Goal: Information Seeking & Learning: Compare options

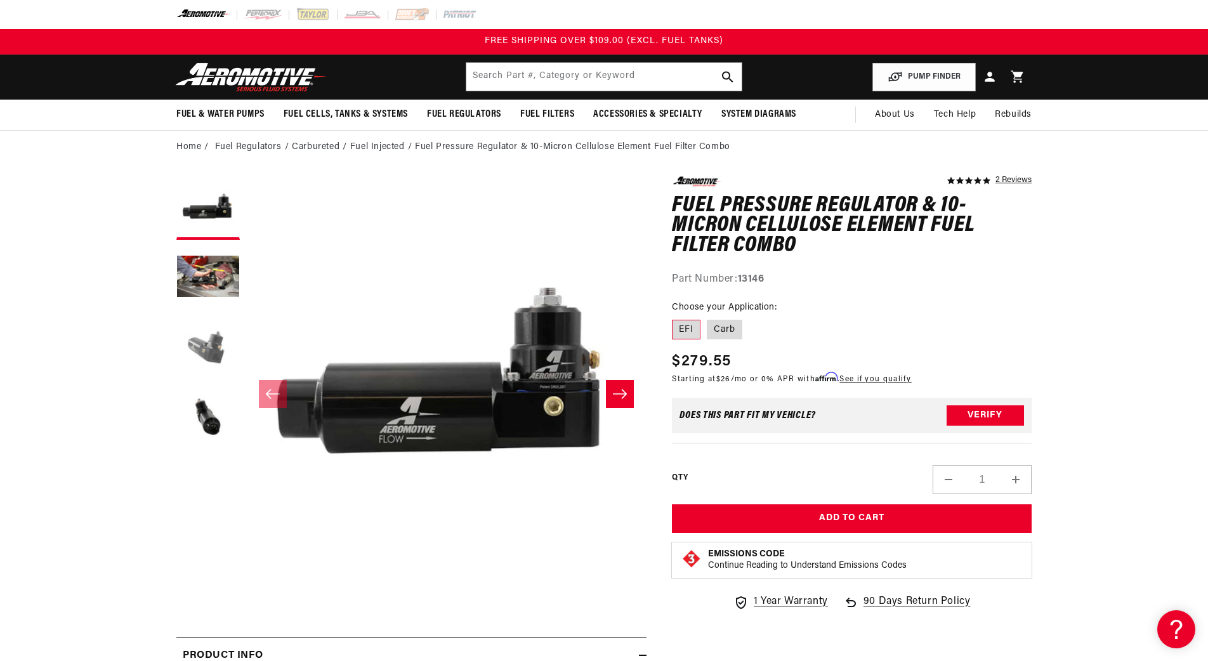
scroll to position [3, 0]
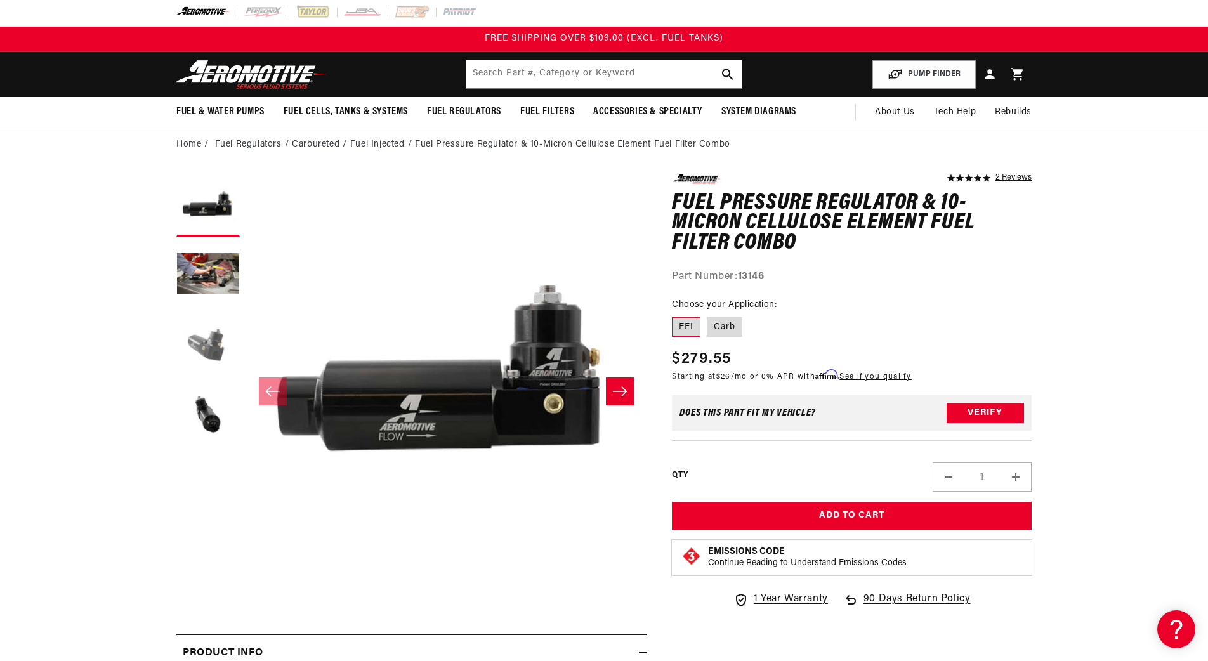
click at [208, 341] on button "Load image 3 in gallery view" at bounding box center [207, 344] width 63 height 63
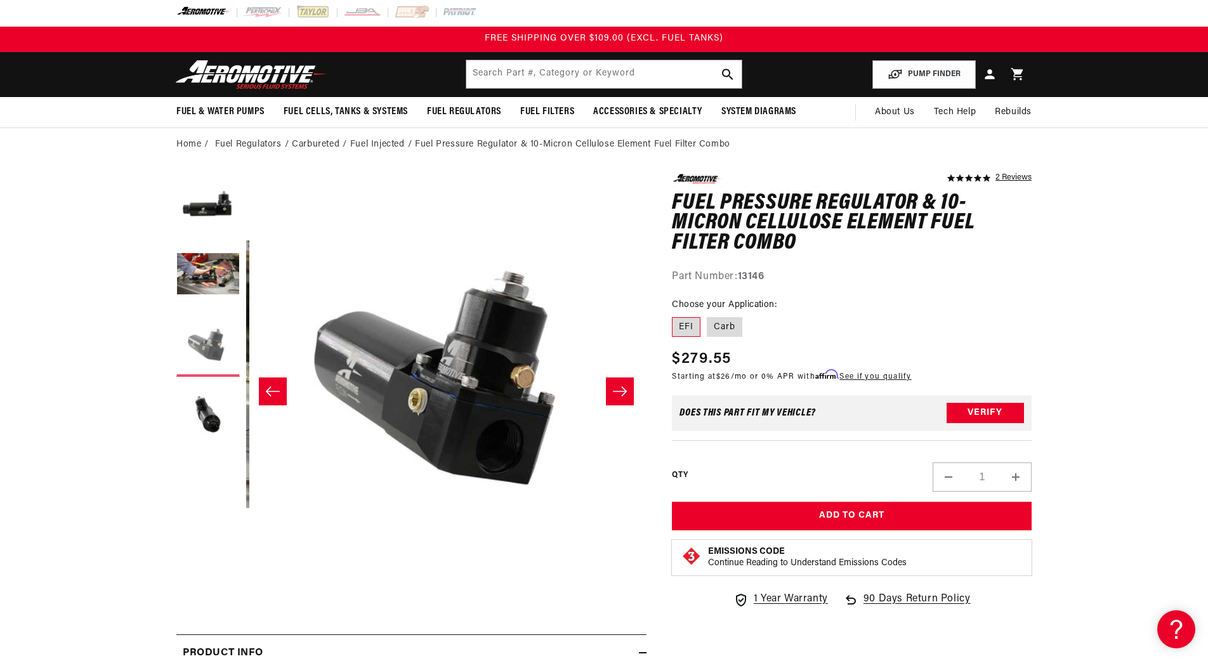
scroll to position [0, 801]
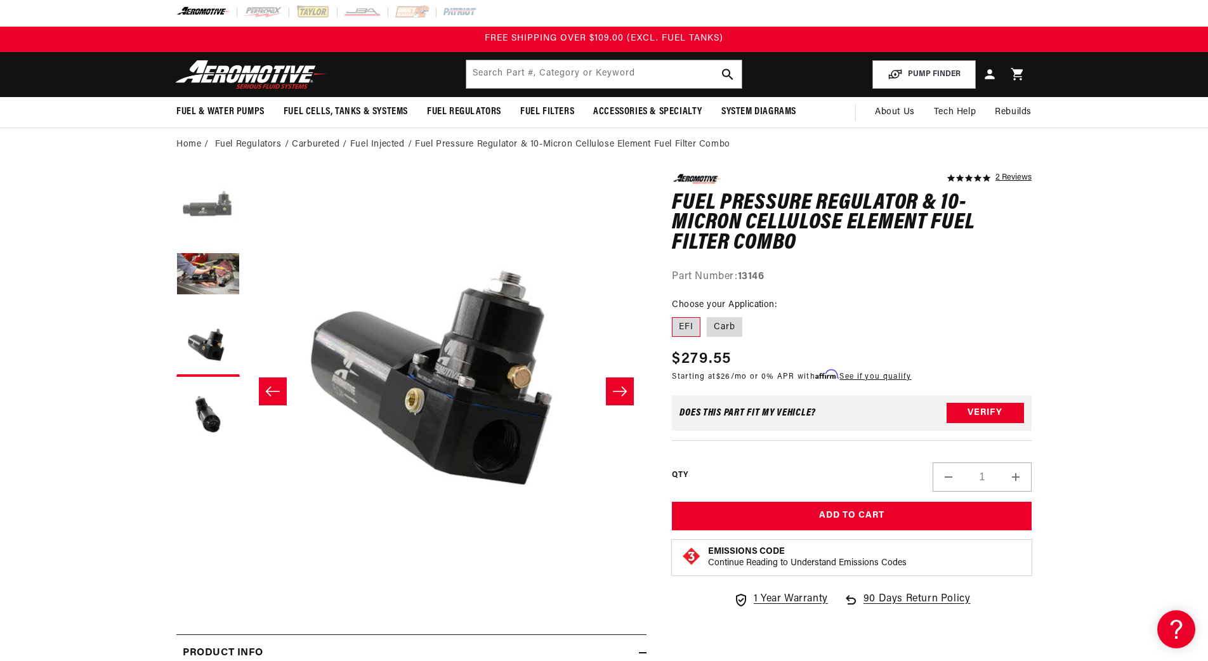
click at [210, 211] on button "Load image 1 in gallery view" at bounding box center [207, 205] width 63 height 63
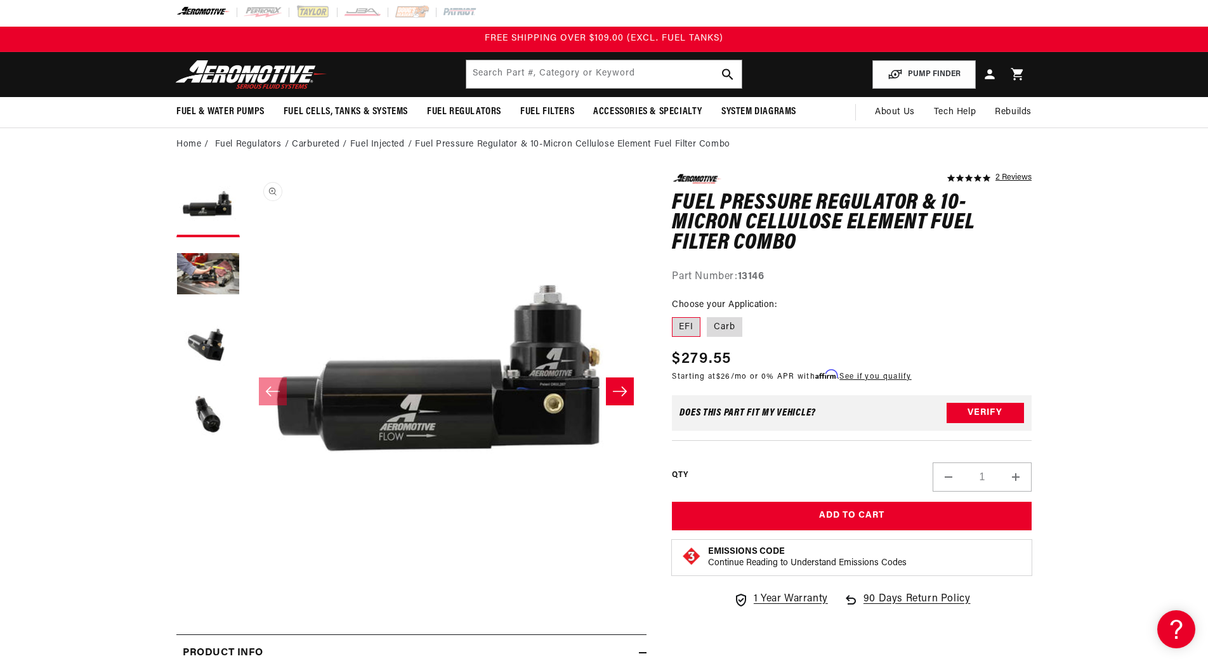
scroll to position [1, 0]
click at [115, 347] on section "5.0 star rating 2 Reviews Fuel Pressure Regulator & 10-Micron Cellulose Element…" at bounding box center [604, 612] width 1208 height 902
click at [734, 329] on label "Carb" at bounding box center [725, 327] width 36 height 20
click at [707, 315] on input "Carb" at bounding box center [707, 315] width 1 height 1
radio input "true"
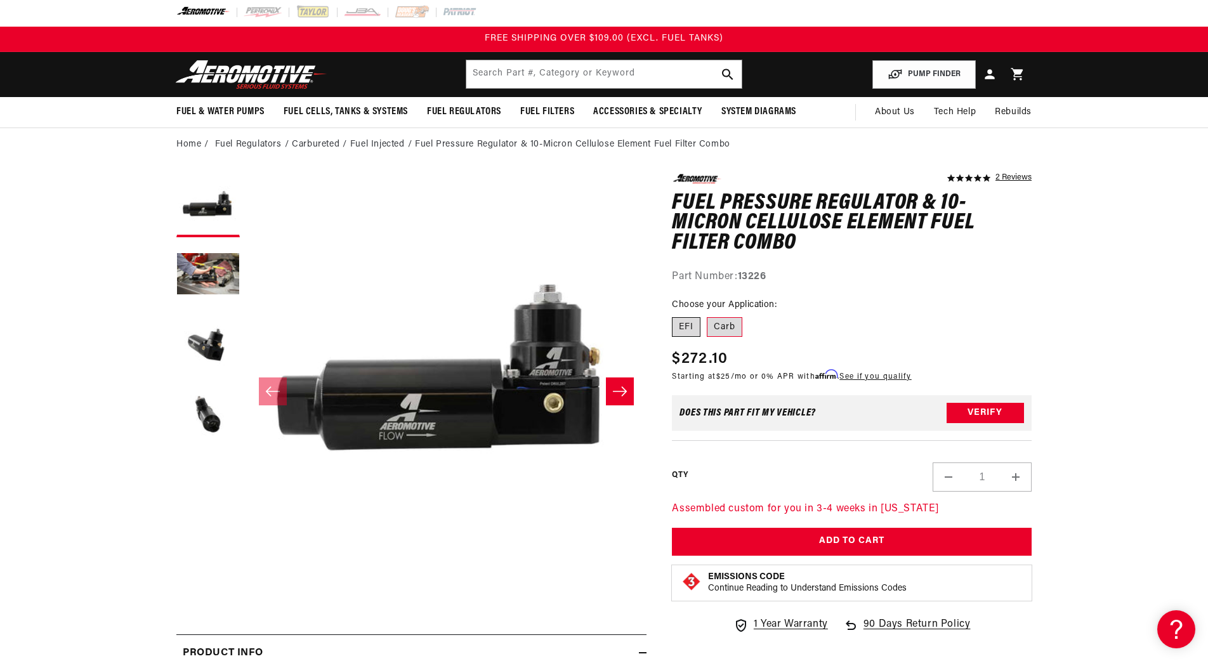
click at [686, 325] on label "EFI" at bounding box center [686, 327] width 29 height 20
click at [675, 315] on input "EFI" at bounding box center [675, 315] width 1 height 1
radio input "true"
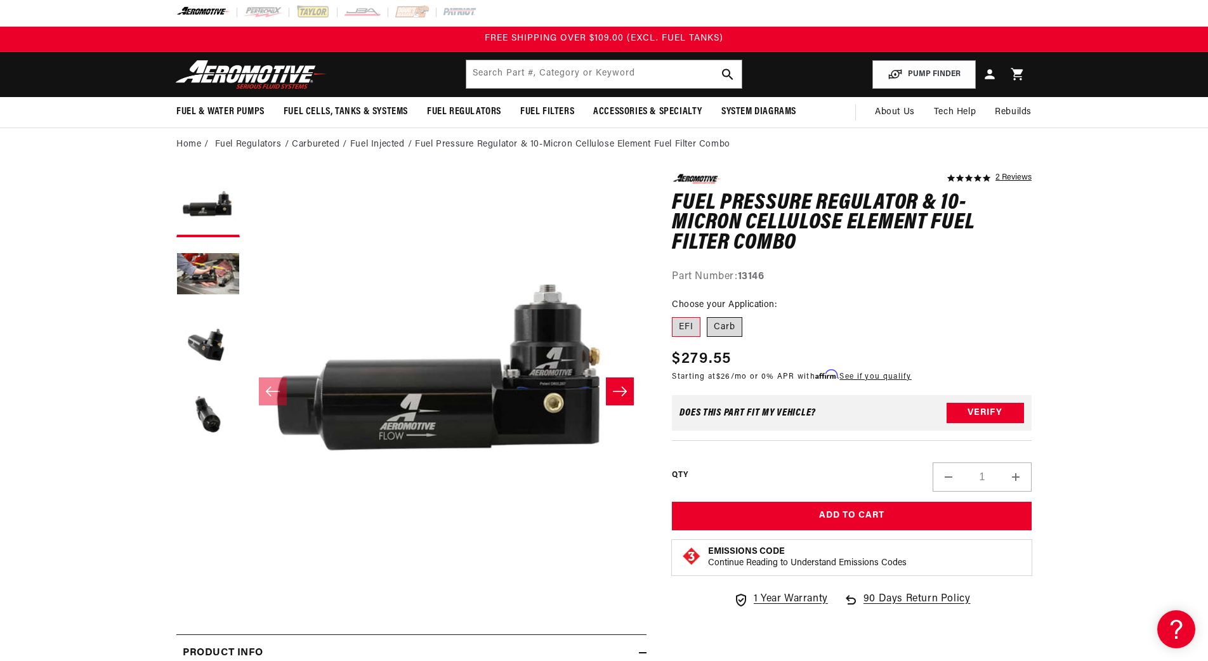
click at [721, 323] on label "Carb" at bounding box center [725, 327] width 36 height 20
click at [707, 315] on input "Carb" at bounding box center [707, 315] width 1 height 1
radio input "true"
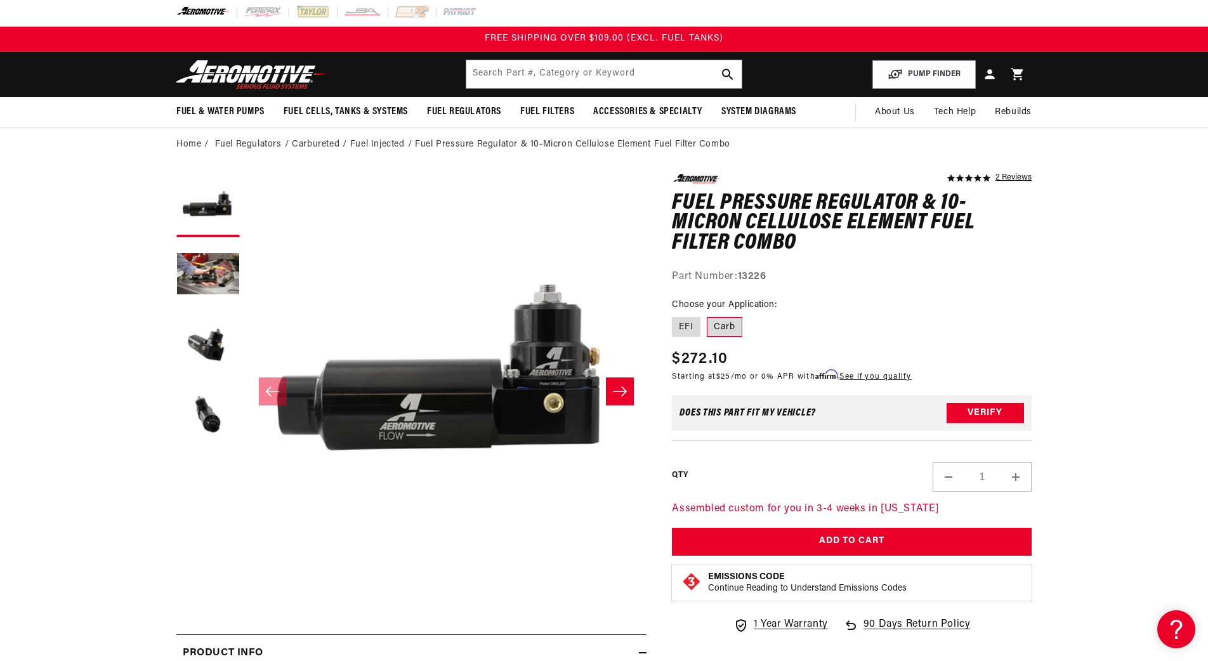
click at [246, 574] on button "Open media 1 in modal" at bounding box center [246, 574] width 0 height 0
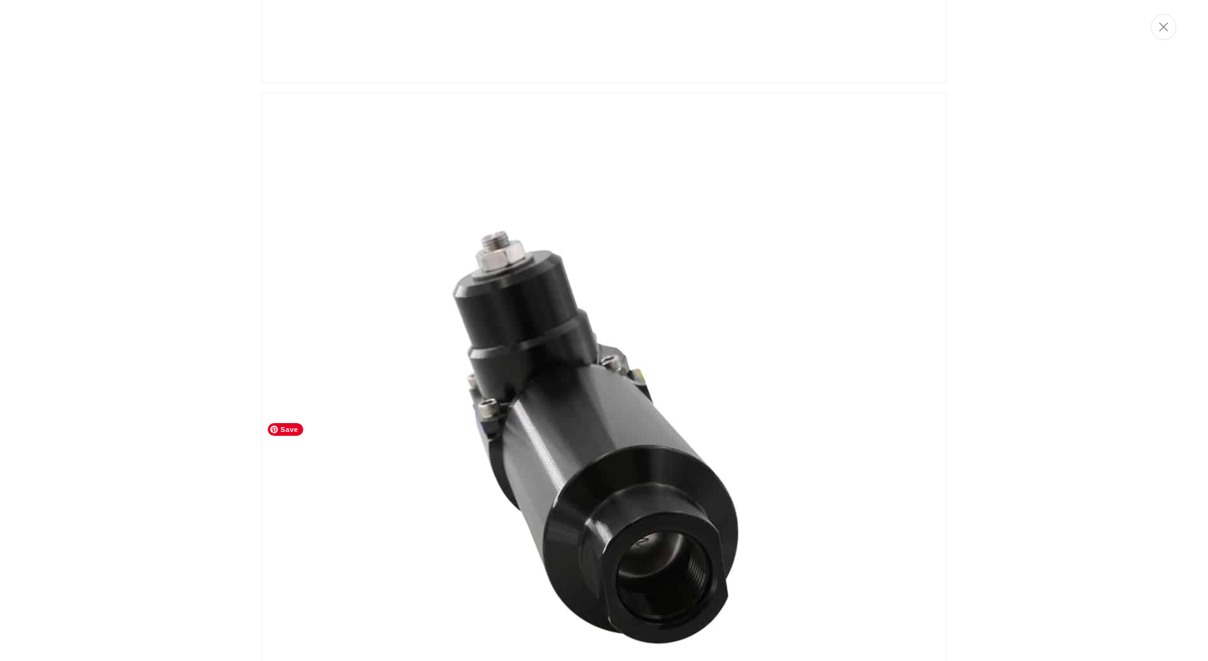
scroll to position [1902, 0]
